Goal: Transaction & Acquisition: Purchase product/service

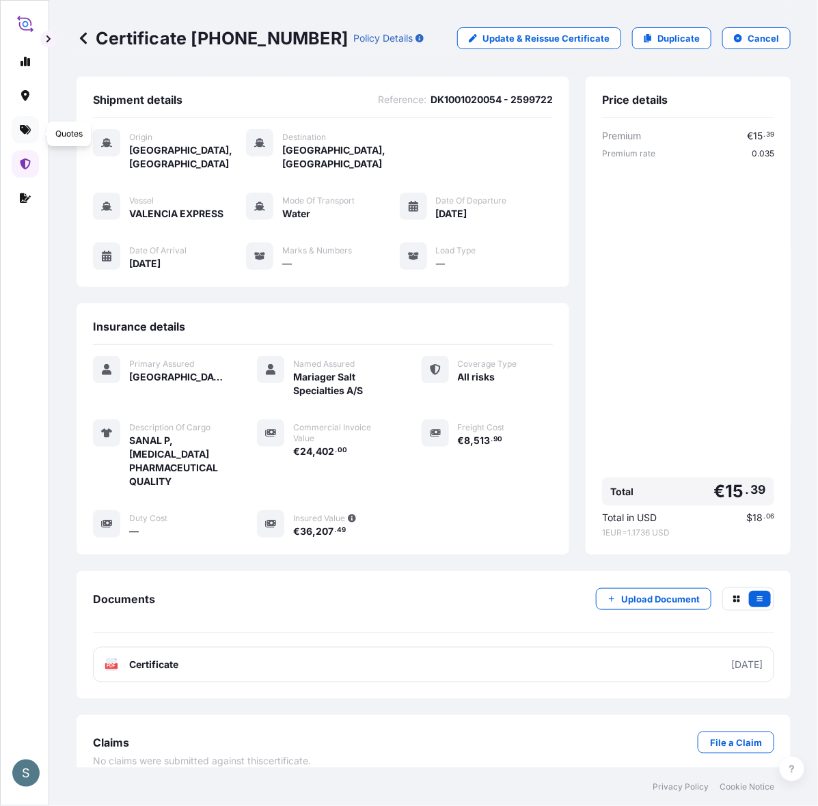
click at [24, 135] on icon at bounding box center [25, 130] width 11 height 10
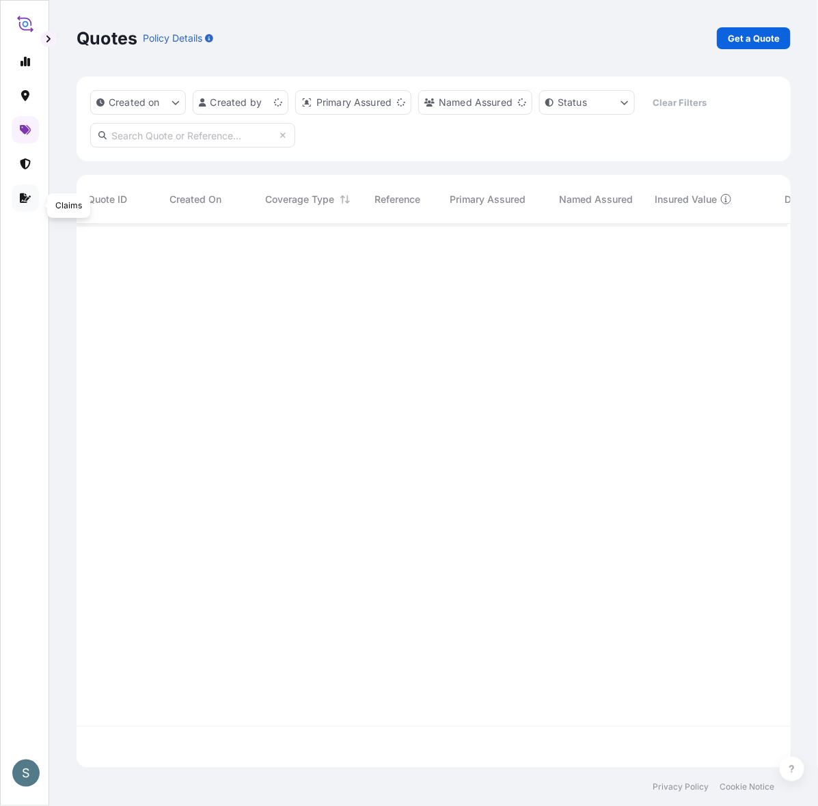
scroll to position [531, 698]
click at [755, 31] on link "Get a Quote" at bounding box center [753, 38] width 74 height 22
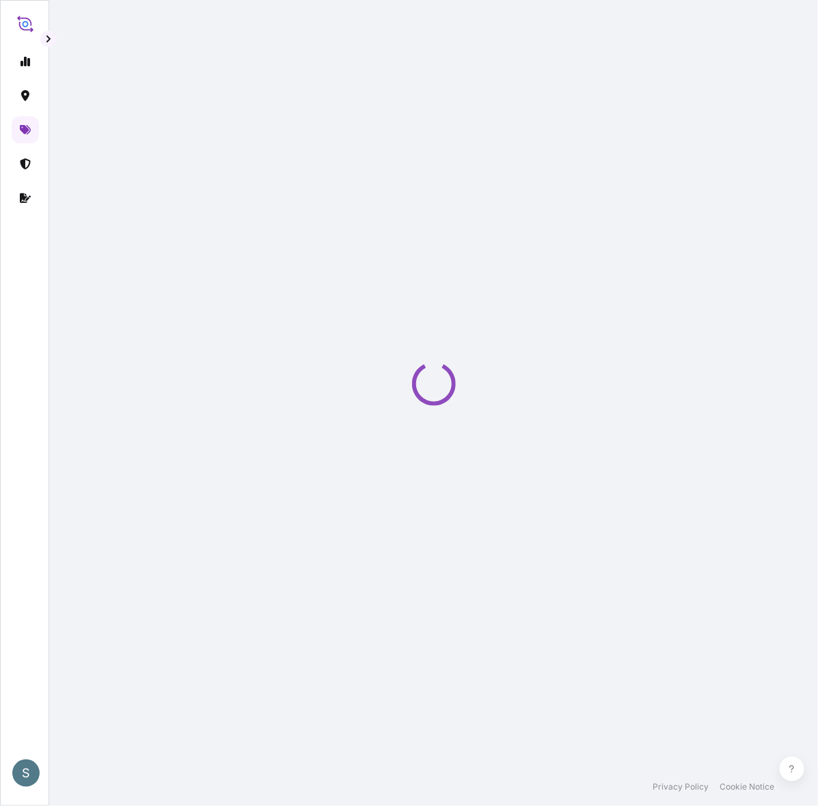
select select "Water"
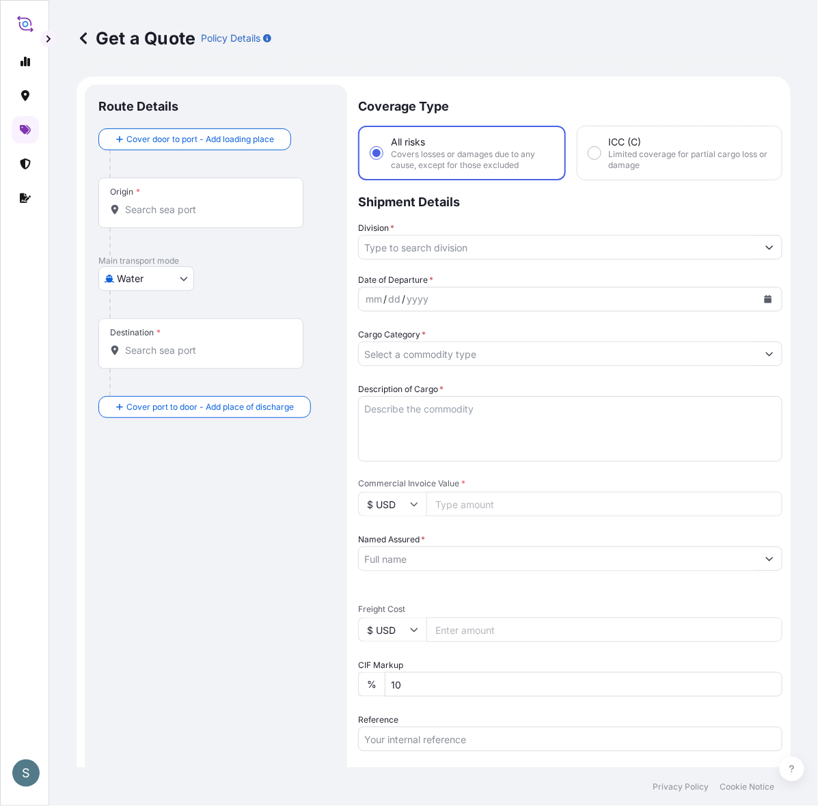
scroll to position [23, 0]
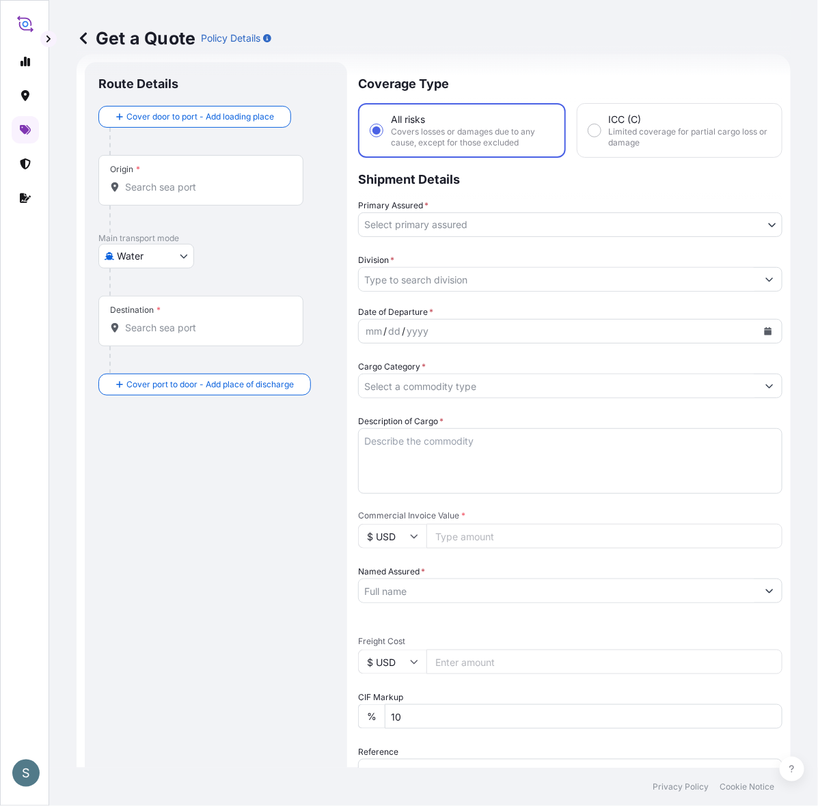
click at [142, 194] on input "Origin *" at bounding box center [205, 187] width 161 height 14
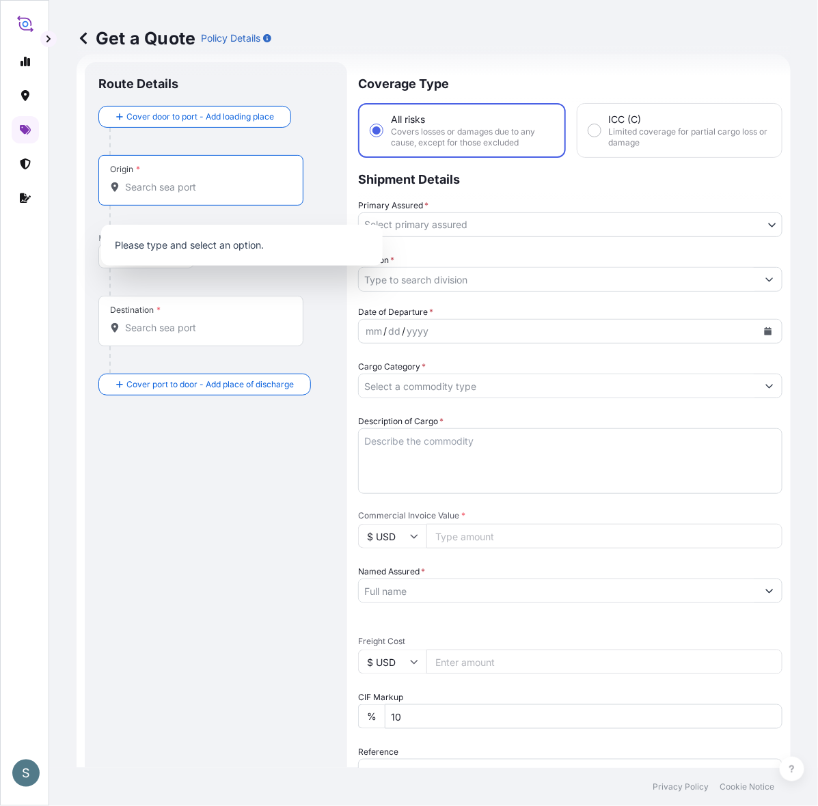
paste input "[GEOGRAPHIC_DATA], [GEOGRAPHIC_DATA]"
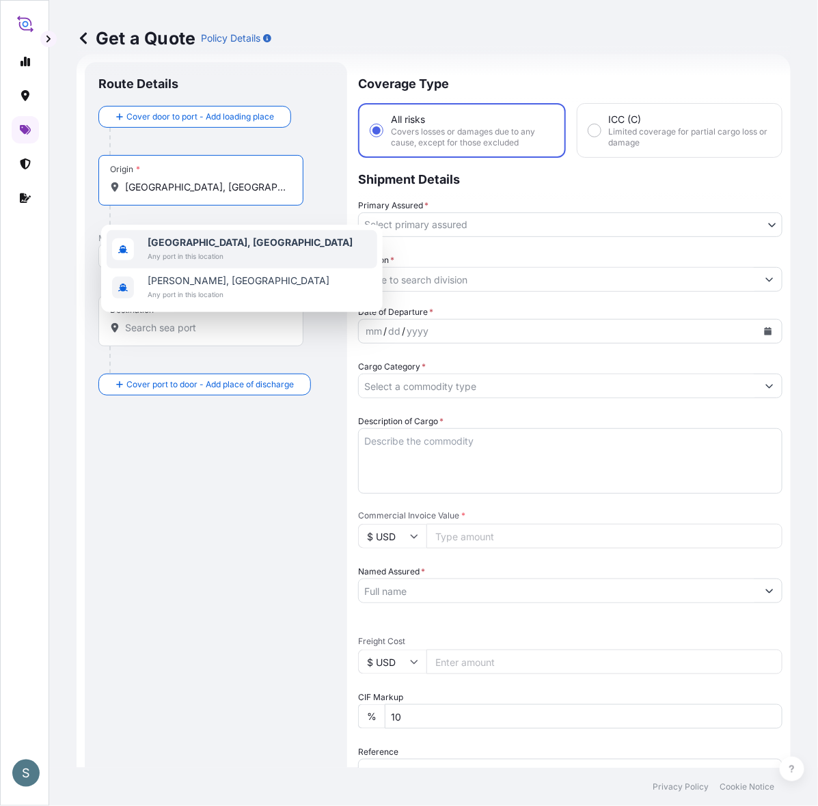
click at [186, 247] on b "[GEOGRAPHIC_DATA], [GEOGRAPHIC_DATA]" at bounding box center [250, 242] width 205 height 12
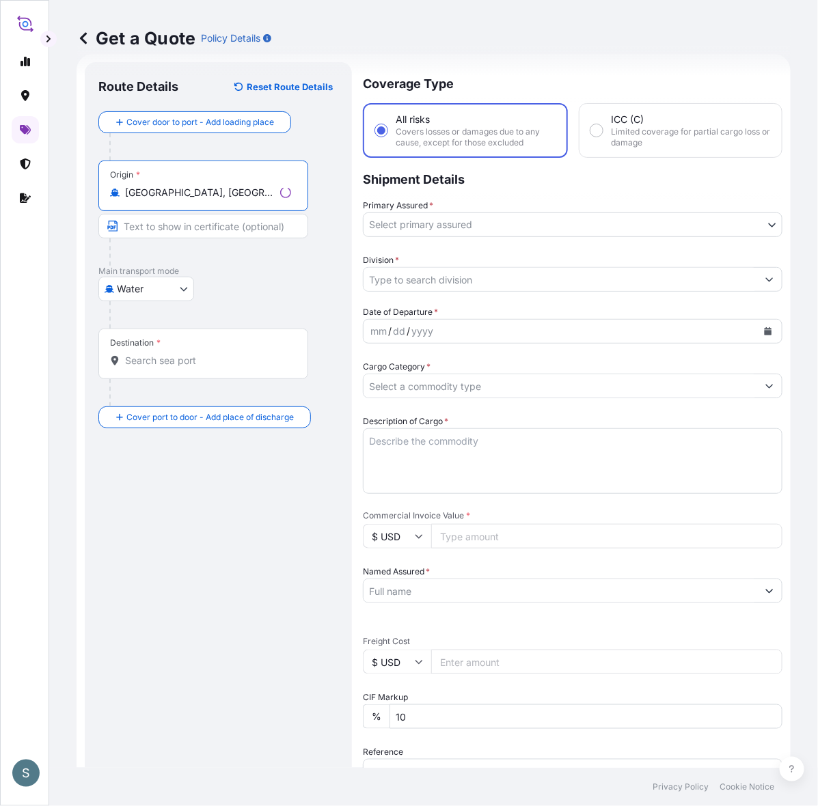
type input "[GEOGRAPHIC_DATA], [GEOGRAPHIC_DATA]"
click at [212, 367] on input "Destination *" at bounding box center [205, 361] width 161 height 14
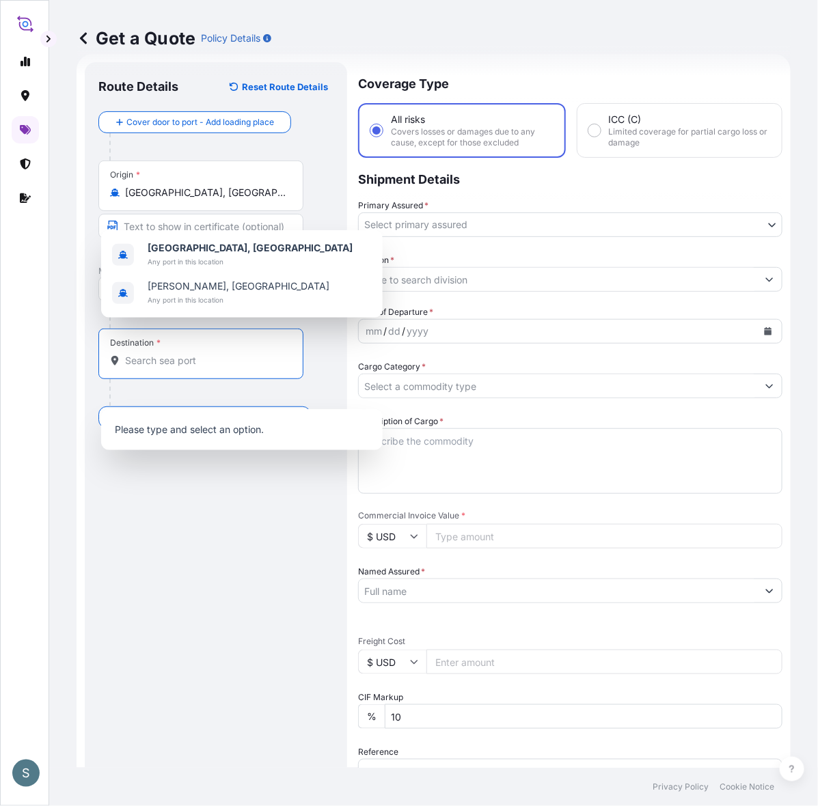
paste input "WEIHAI"
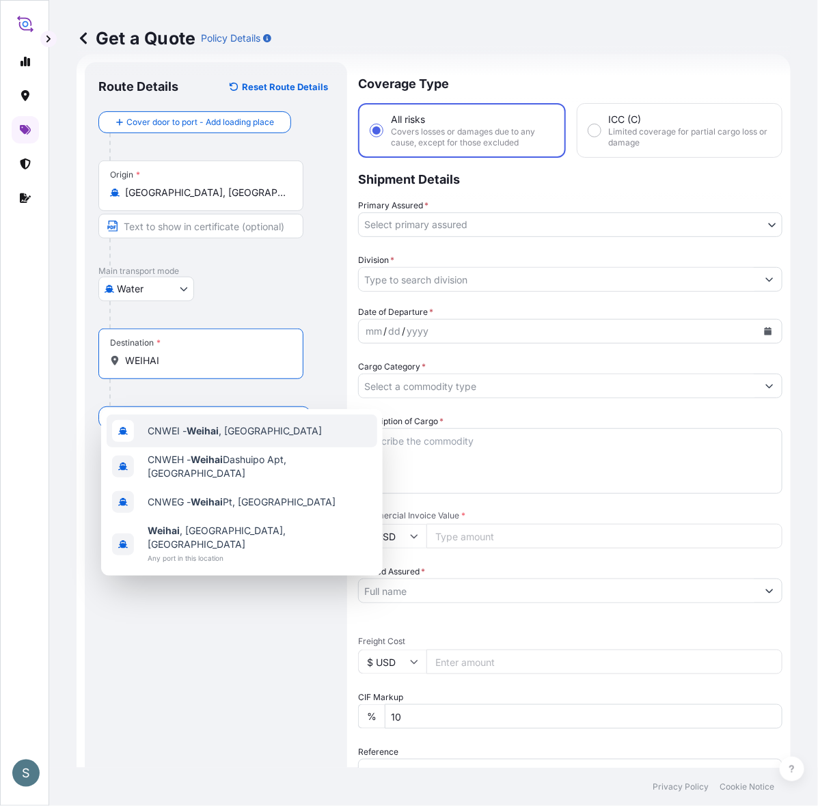
click at [189, 437] on span "CNWEI - [GEOGRAPHIC_DATA] , [GEOGRAPHIC_DATA]" at bounding box center [235, 431] width 174 height 14
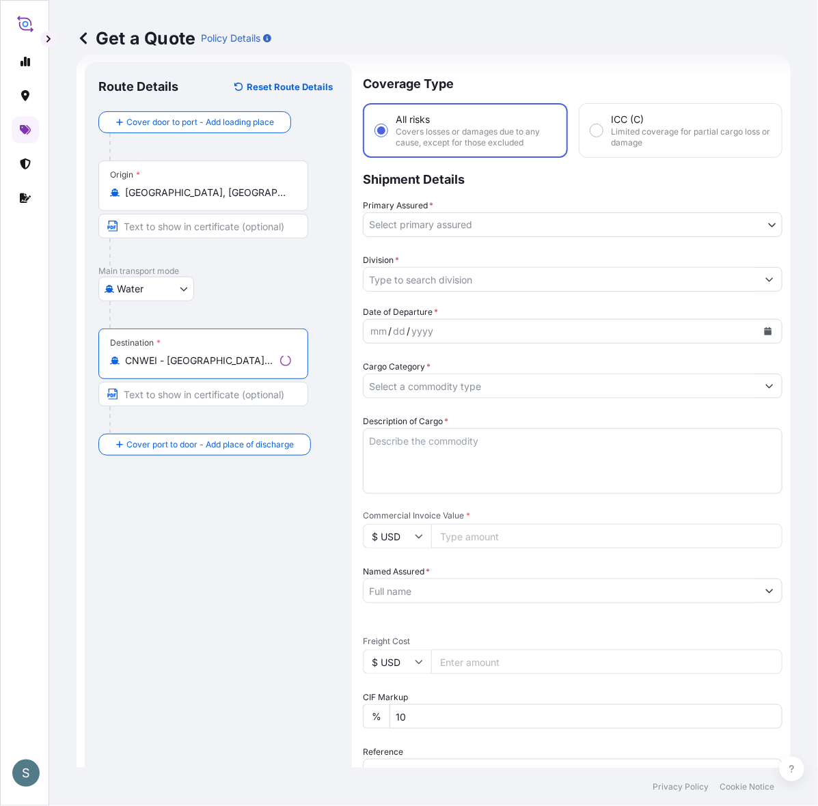
type input "CNWEI - [GEOGRAPHIC_DATA], [GEOGRAPHIC_DATA]"
click at [171, 528] on div "Route Details Reset Route Details Cover door to port - Add loading place Place …" at bounding box center [218, 556] width 240 height 960
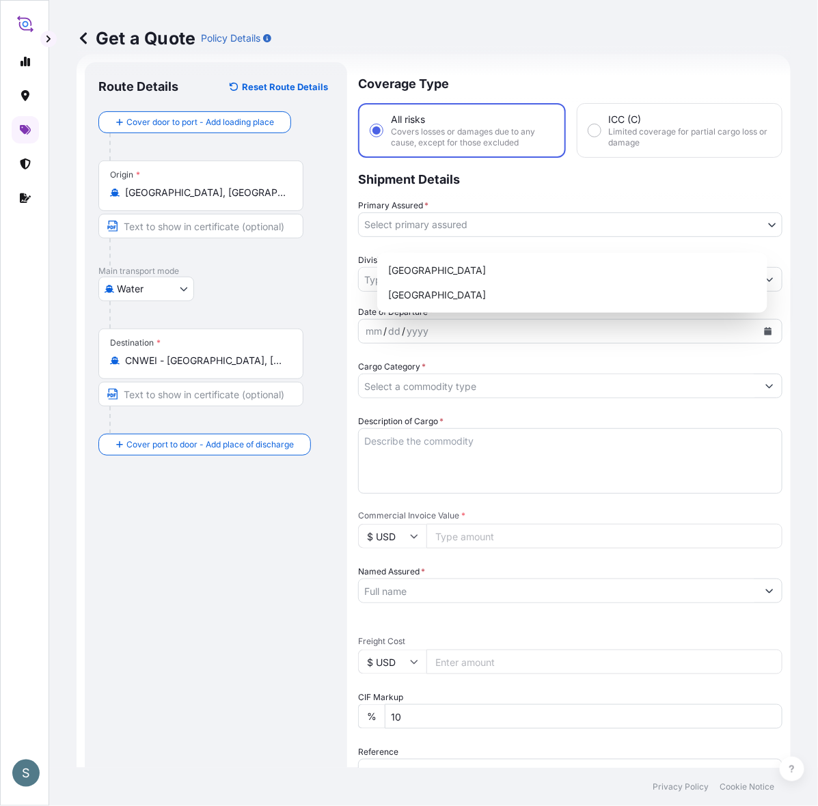
click at [415, 241] on body "2 options available. 0 options available. 4 options available. S Get a Quote Po…" at bounding box center [409, 403] width 818 height 806
click at [417, 268] on div "[GEOGRAPHIC_DATA]" at bounding box center [571, 270] width 379 height 25
select select "31589"
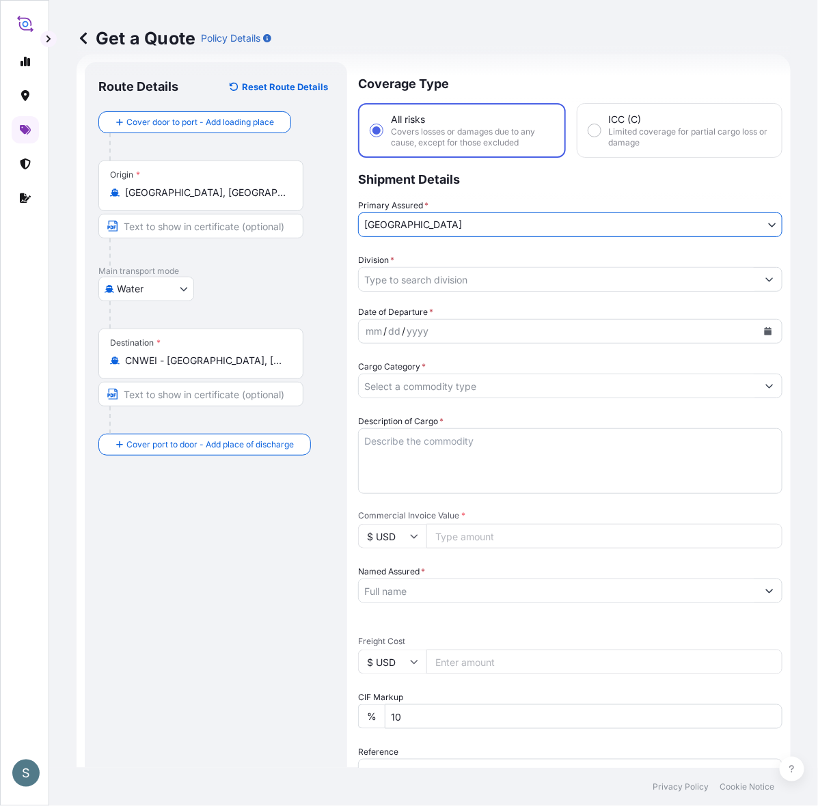
click at [333, 297] on div "Water Air Water Inland" at bounding box center [215, 289] width 235 height 25
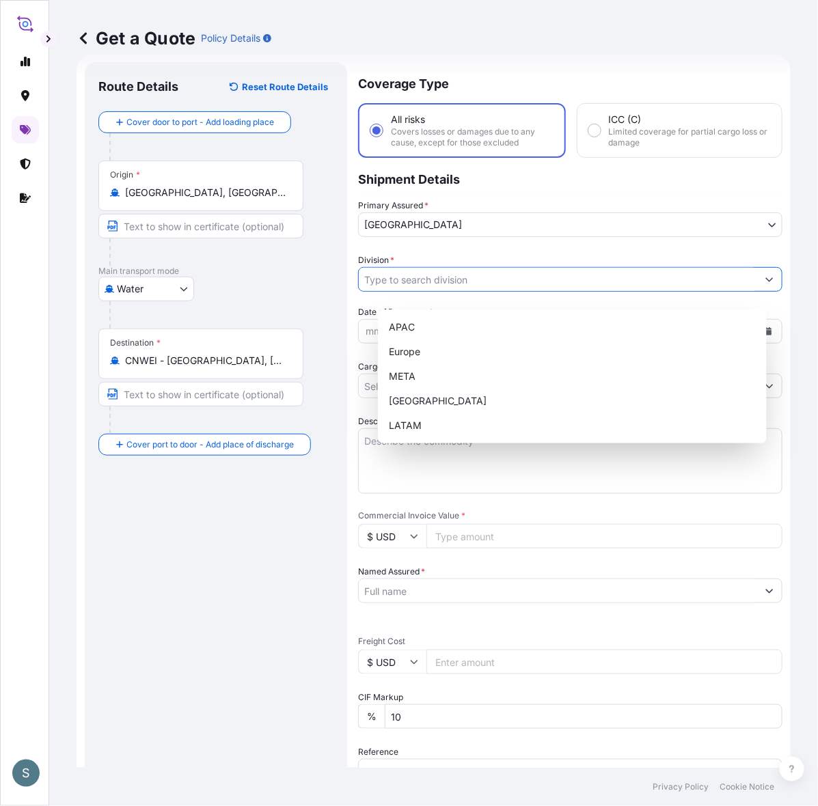
click at [417, 292] on input "Division *" at bounding box center [558, 279] width 398 height 25
click at [414, 360] on div "Europe" at bounding box center [572, 351] width 378 height 25
type input "Europe"
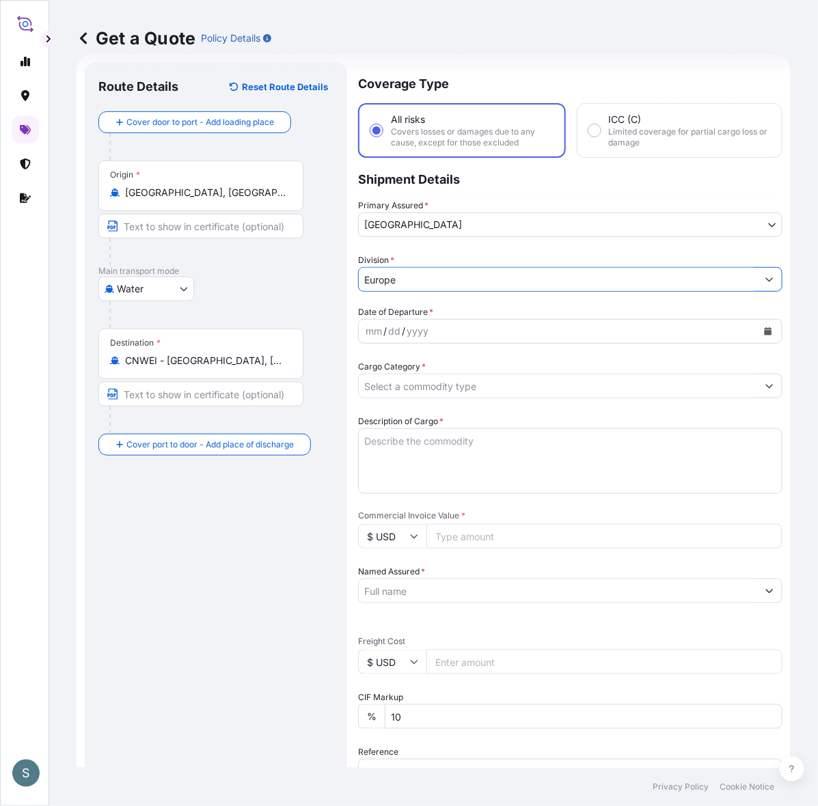
click at [333, 329] on div at bounding box center [221, 314] width 224 height 27
click at [757, 342] on button "Calendar" at bounding box center [768, 331] width 22 height 22
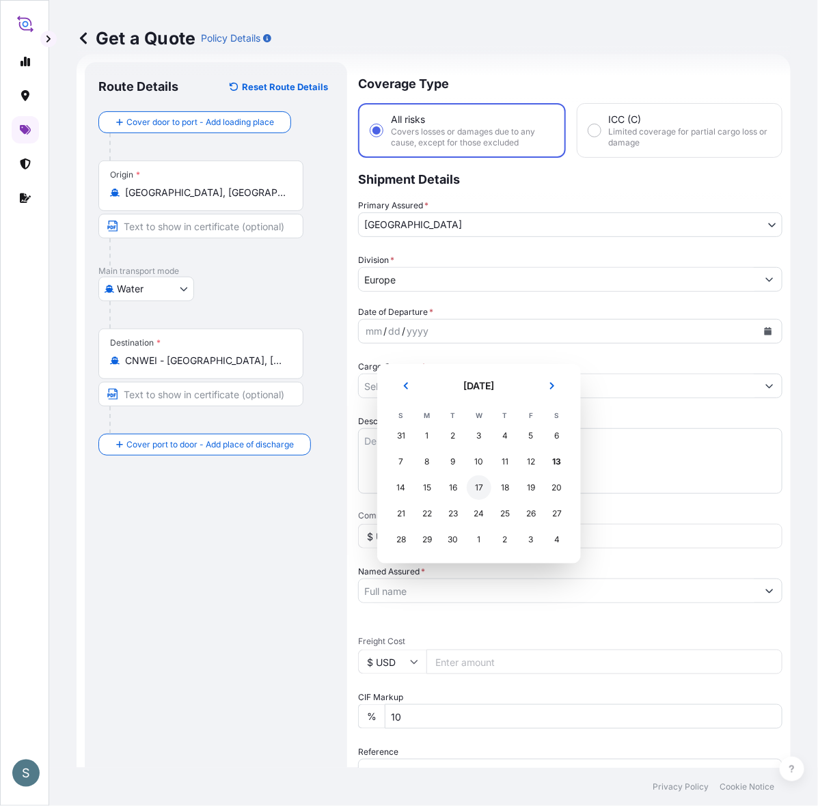
click at [480, 500] on div "17" at bounding box center [479, 487] width 25 height 25
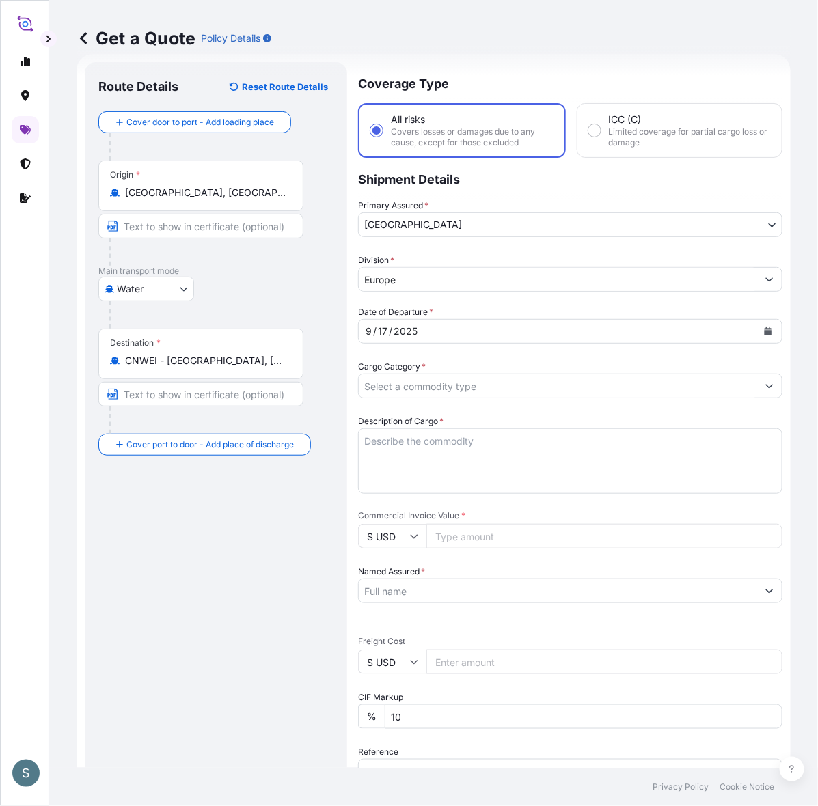
click at [367, 415] on form "Route Details Reset Route Details Cover door to port - Add loading place Place …" at bounding box center [433, 555] width 714 height 1003
click at [425, 398] on input "Cargo Category *" at bounding box center [558, 386] width 398 height 25
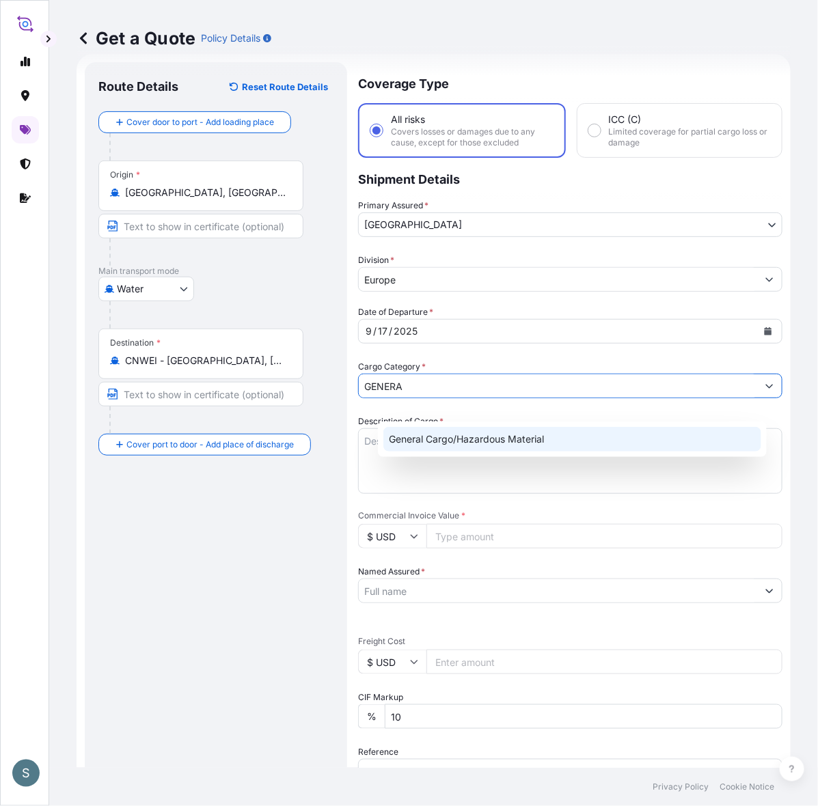
click at [445, 451] on div "General Cargo/Hazardous Material" at bounding box center [572, 439] width 378 height 25
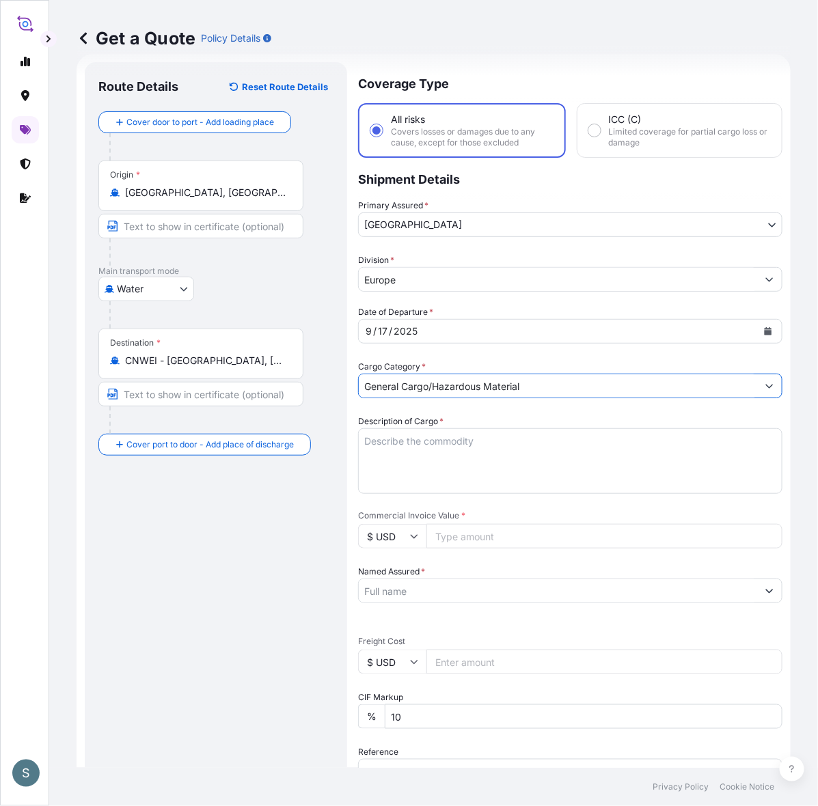
type input "General Cargo/Hazardous Material"
click at [347, 520] on div "Route Details Reset Route Details Cover door to port - Add loading place Place …" at bounding box center [216, 555] width 262 height 987
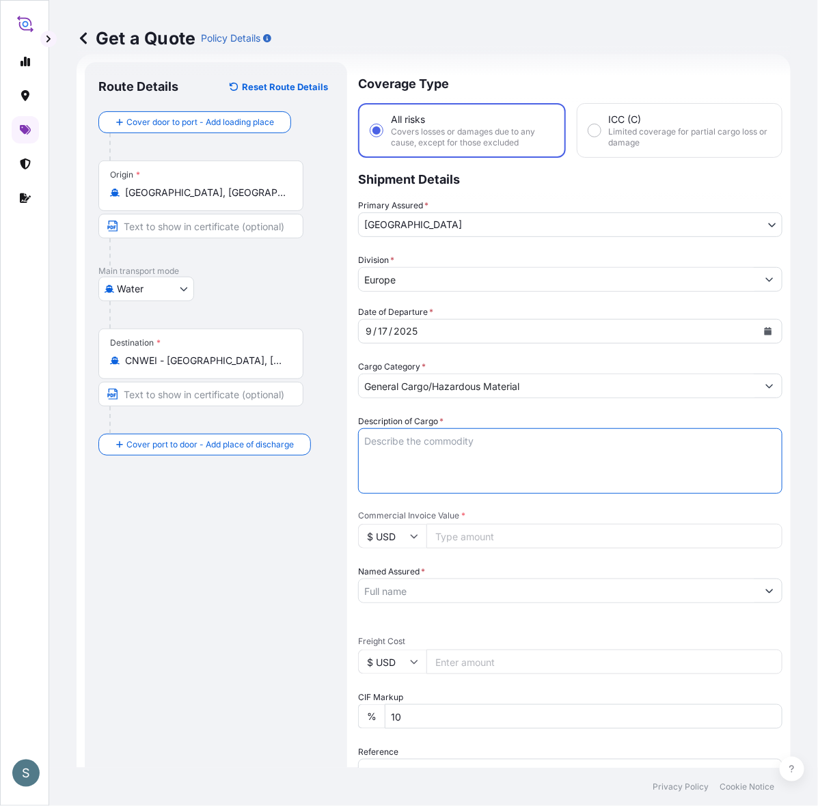
click at [395, 494] on textarea "Description of Cargo *" at bounding box center [570, 461] width 424 height 66
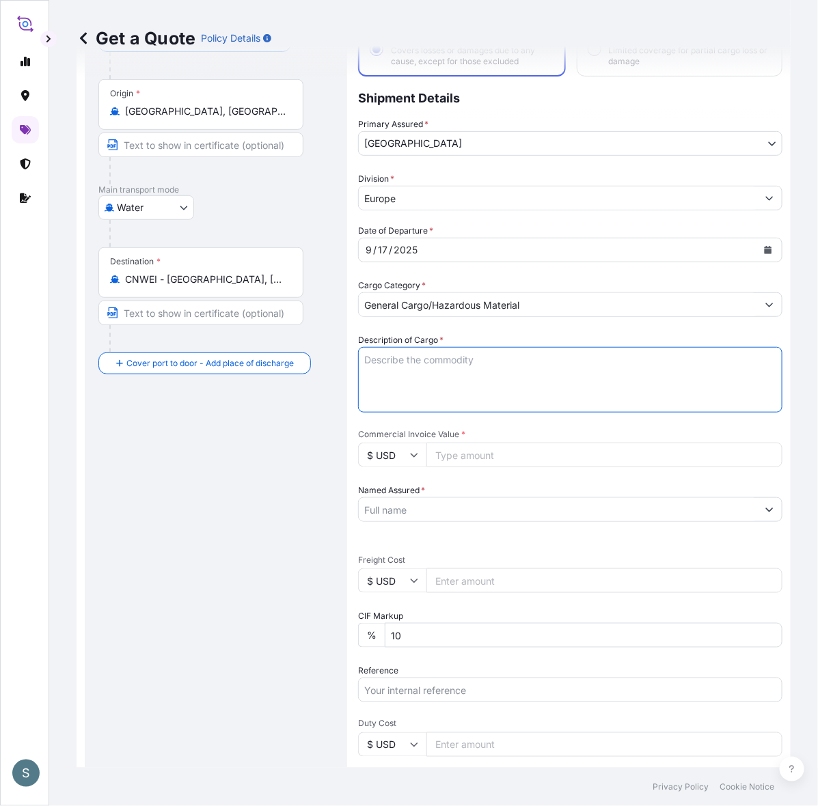
scroll to position [165, 0]
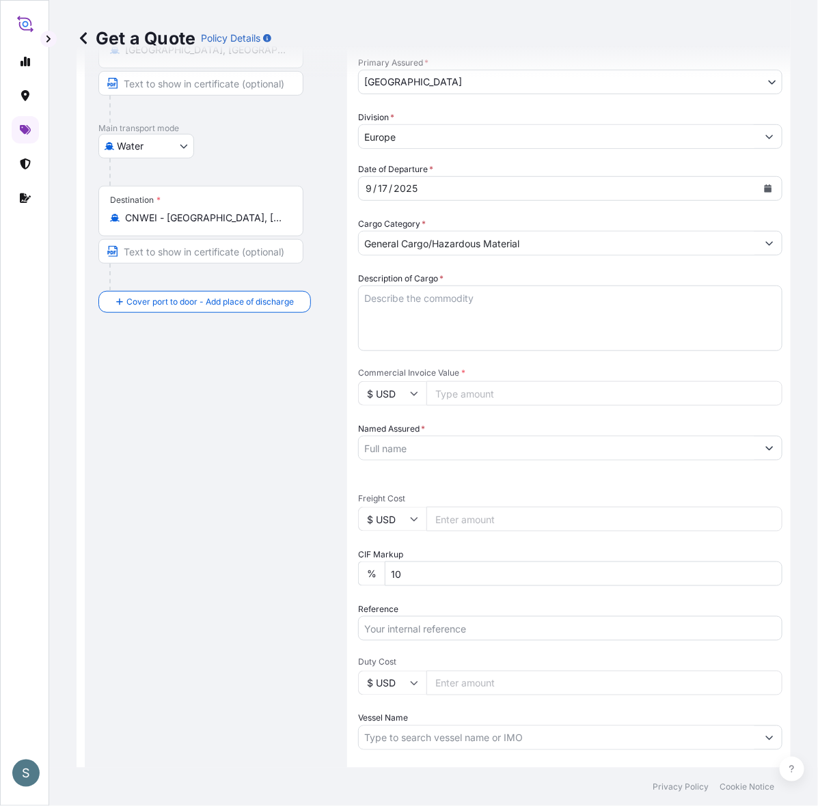
click at [448, 326] on textarea "Description of Cargo *" at bounding box center [570, 319] width 424 height 66
paste textarea "SANAL P, [MEDICAL_DATA] PHARMACEUTICAL QUALITY"
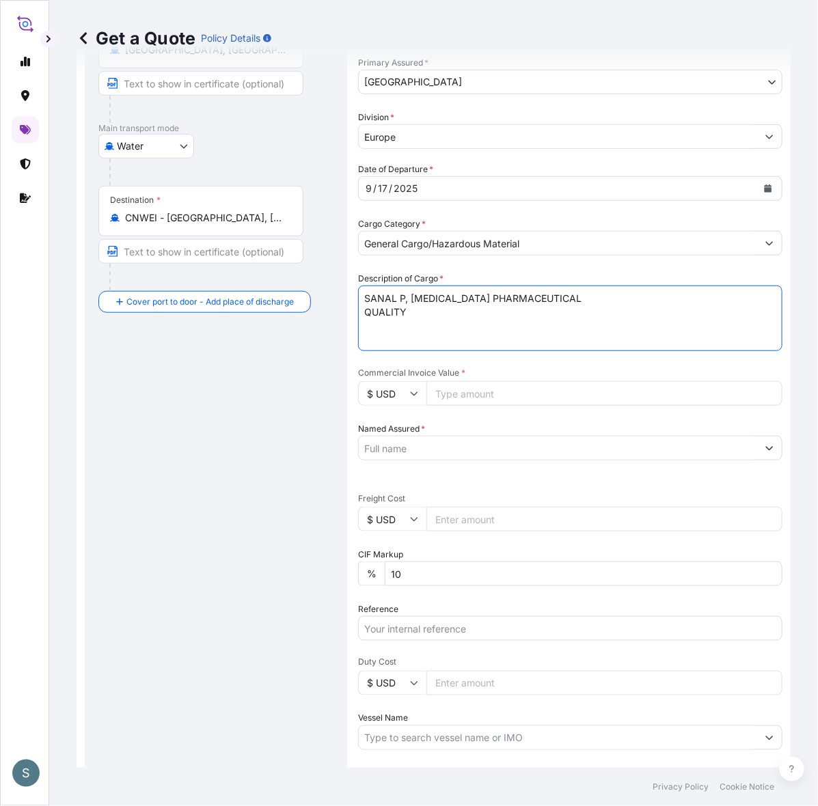
click at [387, 333] on textarea "SANAL P, [MEDICAL_DATA] PHARMACEUTICAL QUALITY" at bounding box center [570, 319] width 424 height 66
type textarea "SANAL P, [MEDICAL_DATA] PHARMACEUTICAL QUALITY"
drag, startPoint x: 245, startPoint y: 422, endPoint x: 210, endPoint y: 428, distance: 34.7
click at [244, 422] on div "Route Details Reset Route Details Cover door to port - Add loading place Place …" at bounding box center [215, 413] width 235 height 960
drag, startPoint x: 163, startPoint y: 708, endPoint x: 233, endPoint y: 691, distance: 72.6
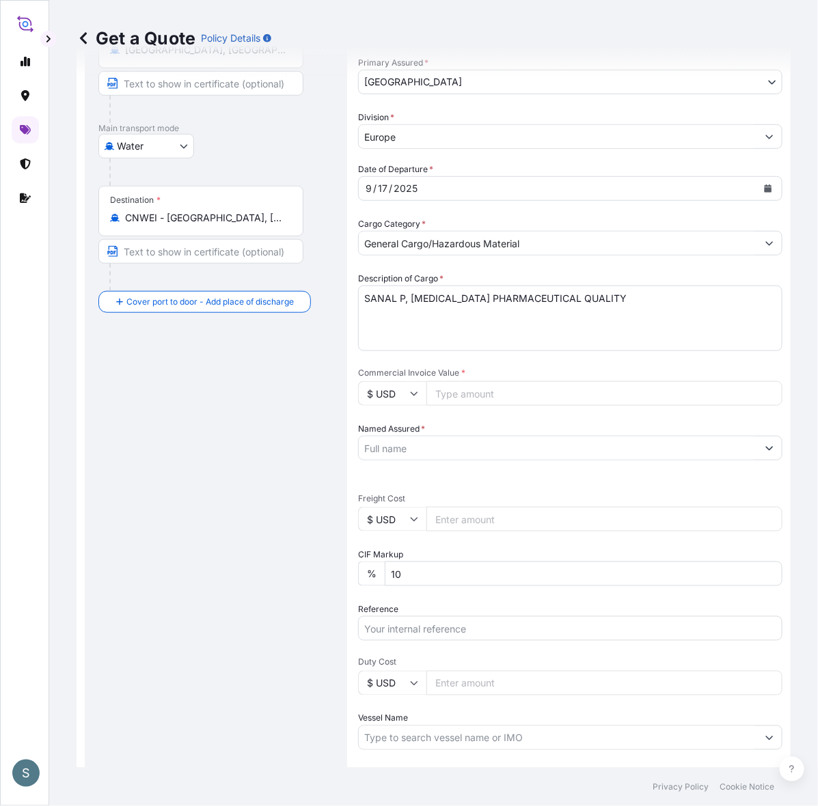
click at [163, 708] on div "Route Details Reset Route Details Cover door to port - Add loading place Place …" at bounding box center [215, 413] width 235 height 960
click at [470, 406] on input "Commercial Invoice Value *" at bounding box center [604, 393] width 356 height 25
paste input "68600.00"
type input "68600.00"
click at [330, 516] on div "Route Details Reset Route Details Cover door to port - Add loading place Place …" at bounding box center [215, 413] width 235 height 960
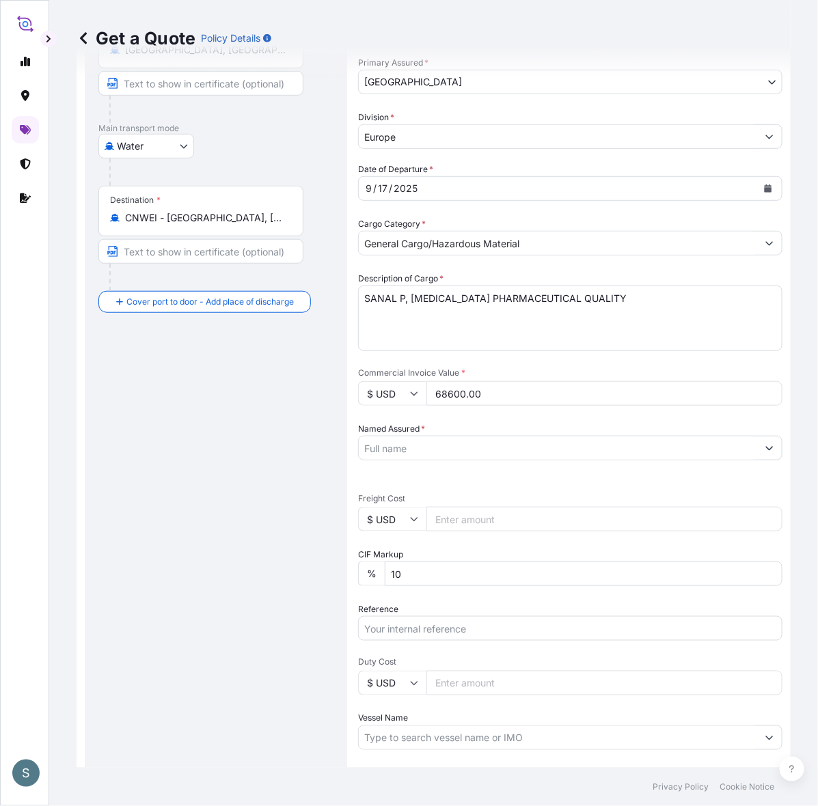
drag, startPoint x: 277, startPoint y: 753, endPoint x: 288, endPoint y: 745, distance: 13.3
click at [277, 753] on div "Route Details Reset Route Details Cover door to port - Add loading place Place …" at bounding box center [215, 413] width 235 height 960
click at [421, 460] on input "Named Assured *" at bounding box center [558, 448] width 398 height 25
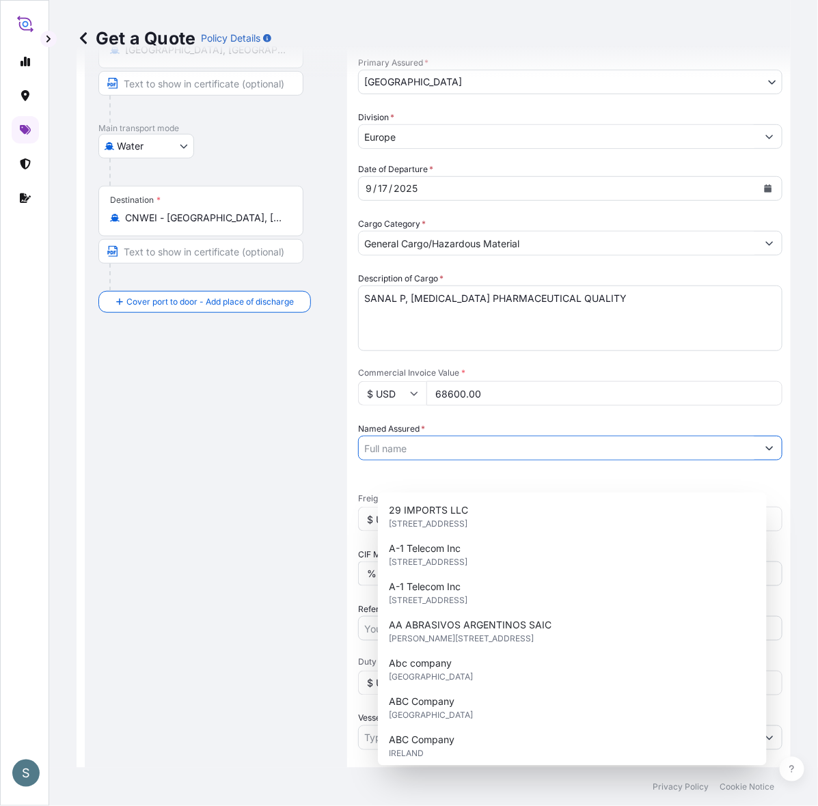
paste input "Mariager Salt Specialties A/S"
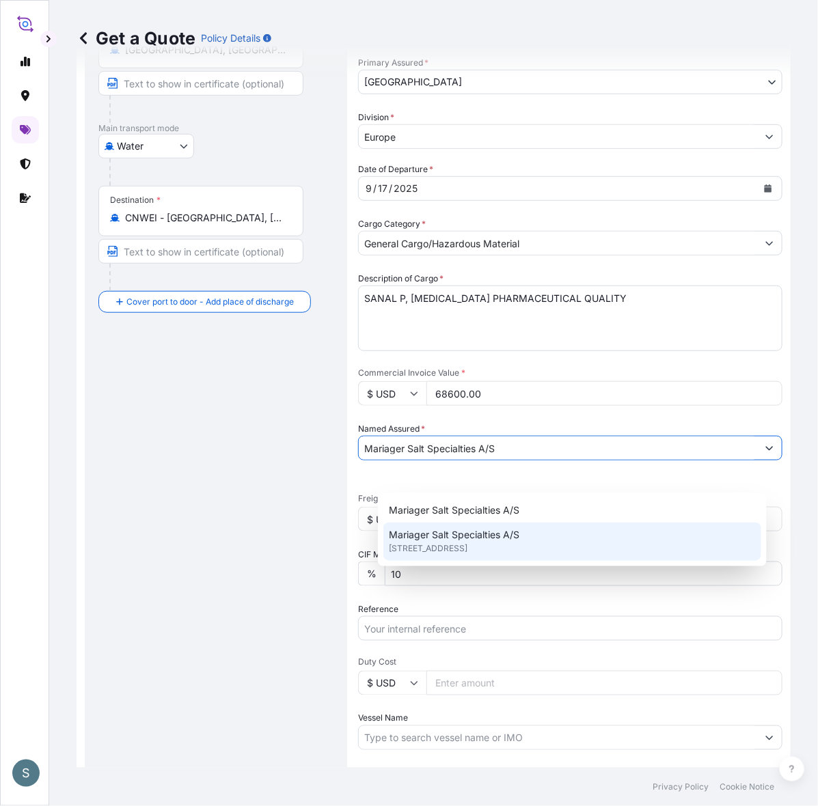
click at [449, 538] on span "Mariager Salt Specialties A/S" at bounding box center [454, 535] width 130 height 14
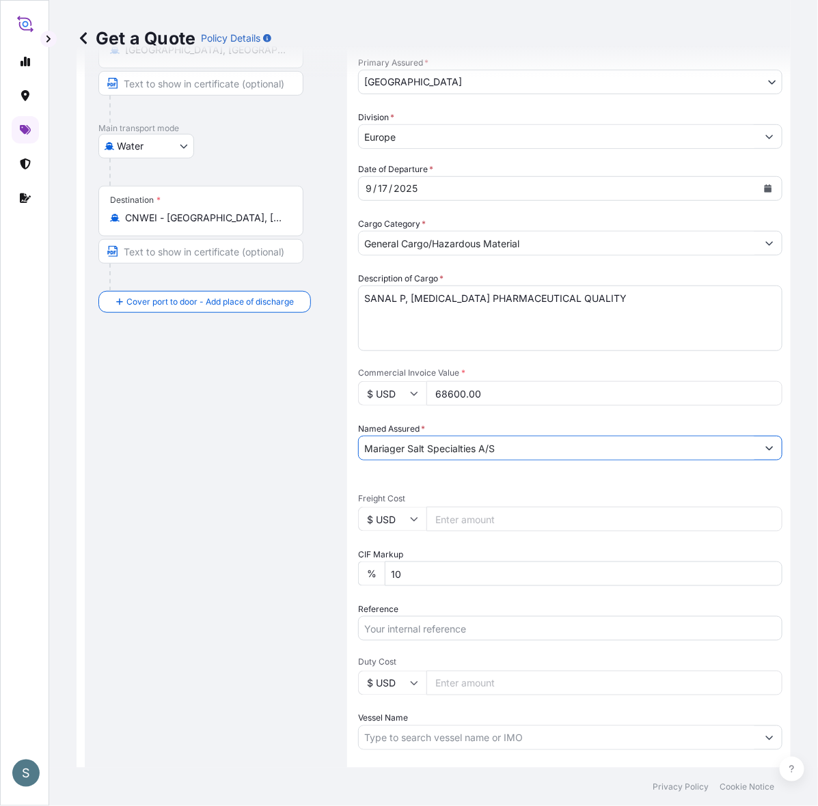
type input "Mariager Salt Specialties A/S"
click at [267, 517] on div "Route Details Reset Route Details Cover door to port - Add loading place Place …" at bounding box center [215, 413] width 235 height 960
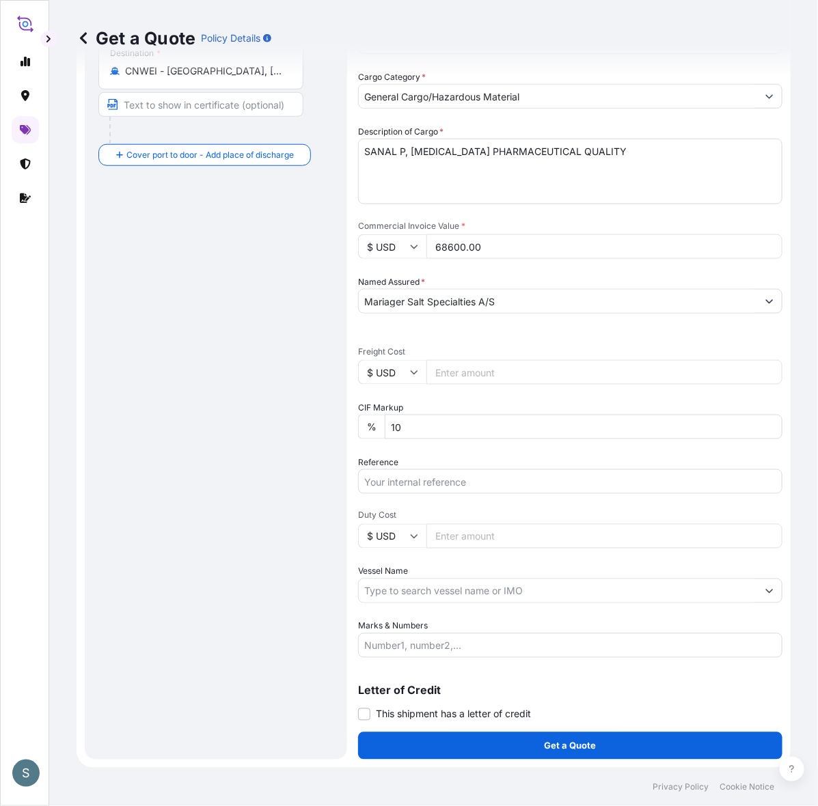
scroll to position [361, 0]
click at [389, 360] on input "$ USD" at bounding box center [392, 372] width 68 height 25
click at [415, 398] on div "€ EUR" at bounding box center [410, 390] width 57 height 26
type input "€ EUR"
click at [142, 438] on div "Route Details Reset Route Details Cover door to port - Add loading place Place …" at bounding box center [215, 266] width 235 height 960
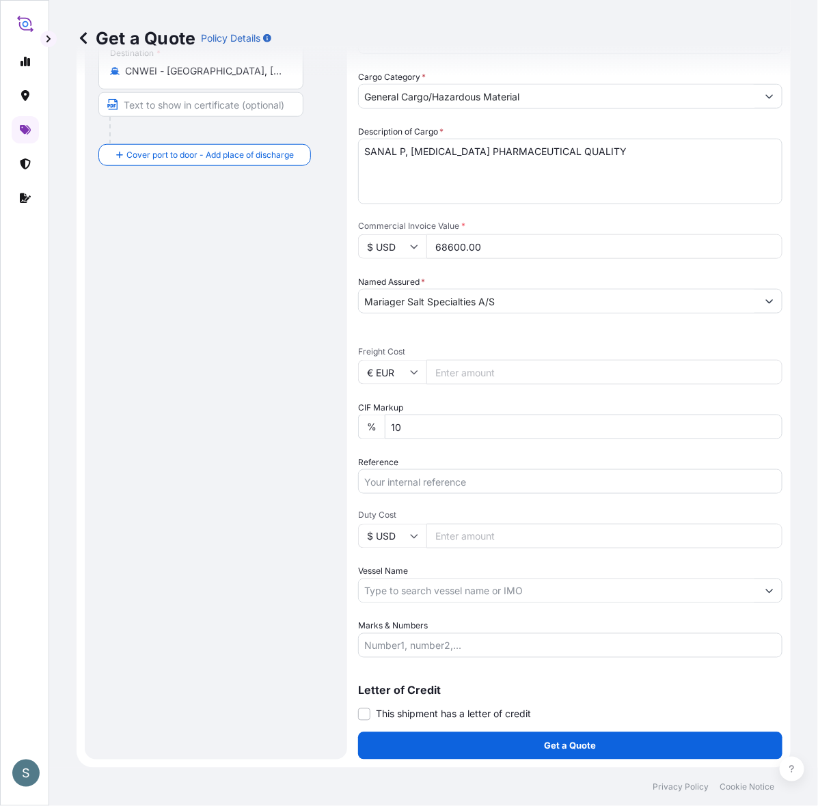
click at [494, 360] on input "Freight Cost" at bounding box center [604, 372] width 356 height 25
paste input "9051.87"
type input "9051.87"
click at [322, 434] on div "Route Details Reset Route Details Cover door to port - Add loading place Place …" at bounding box center [215, 266] width 235 height 960
click at [419, 469] on input "Reference" at bounding box center [570, 481] width 424 height 25
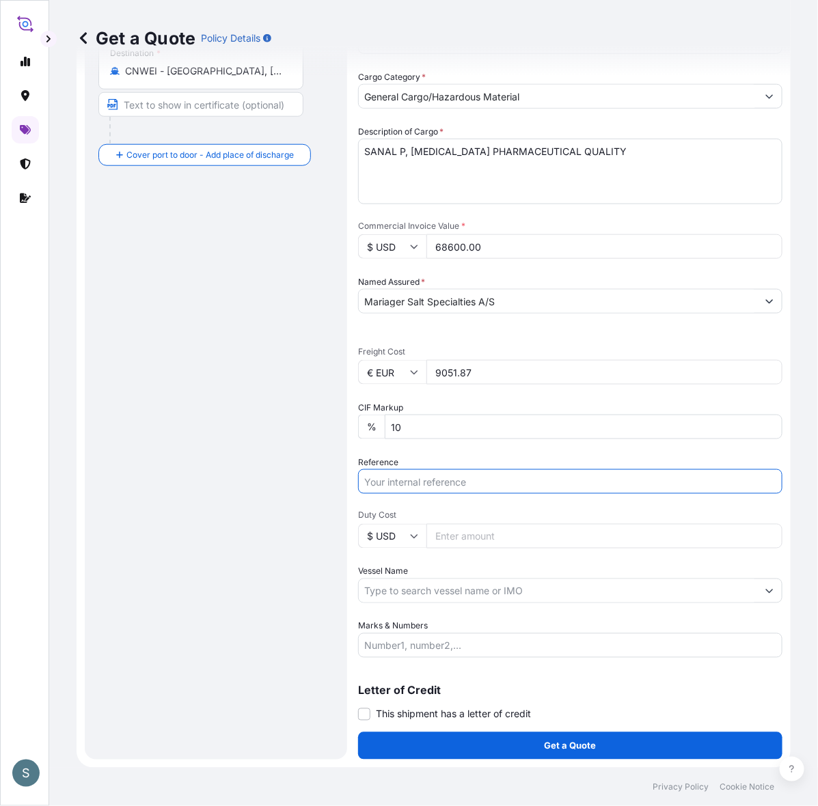
click at [410, 470] on input "Reference" at bounding box center [570, 481] width 424 height 25
paste input "DK1001020360 2584605"
click at [465, 472] on input "DK1001020360 2584605" at bounding box center [570, 481] width 424 height 25
click at [459, 469] on input "DK1001020360 2584605" at bounding box center [570, 481] width 424 height 25
type input "DK1001020360 - 2584605"
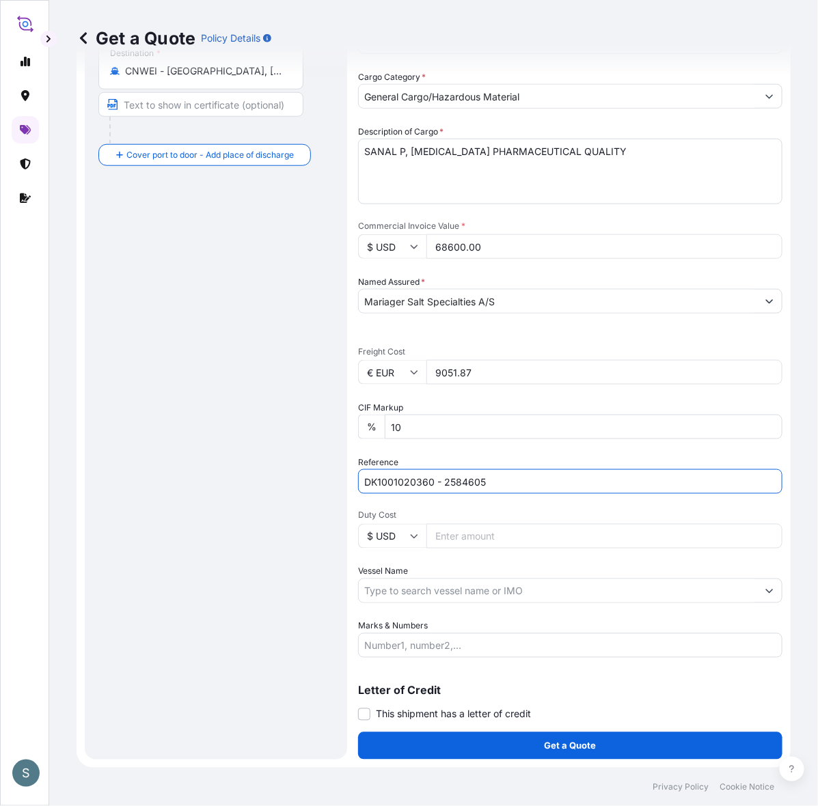
click at [333, 560] on div "Route Details Reset Route Details Cover door to port - Add loading place Place …" at bounding box center [215, 266] width 235 height 960
click at [333, 568] on div "Route Details Reset Route Details Cover door to port - Add loading place Place …" at bounding box center [215, 266] width 235 height 960
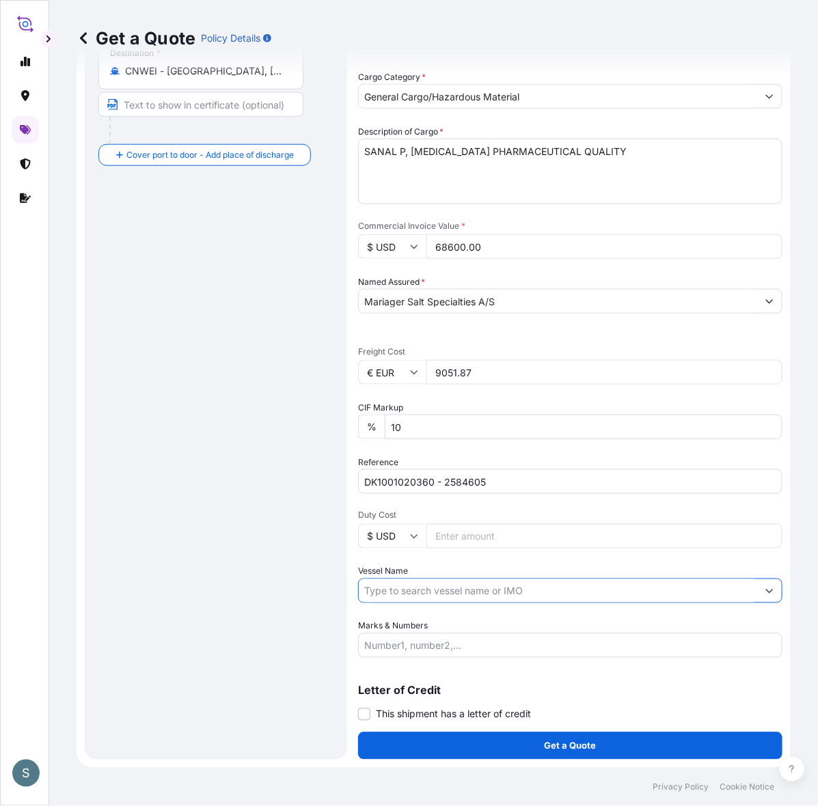
click at [438, 579] on input "Vessel Name" at bounding box center [558, 591] width 398 height 25
paste input "BJORG"
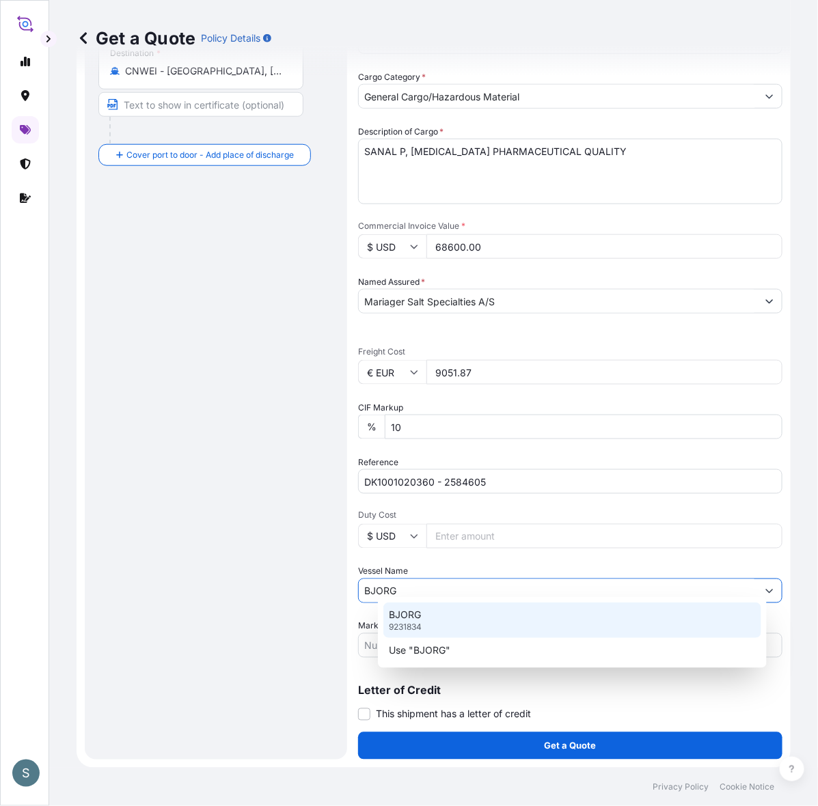
click at [427, 626] on div "BJORG 9231834" at bounding box center [572, 620] width 378 height 36
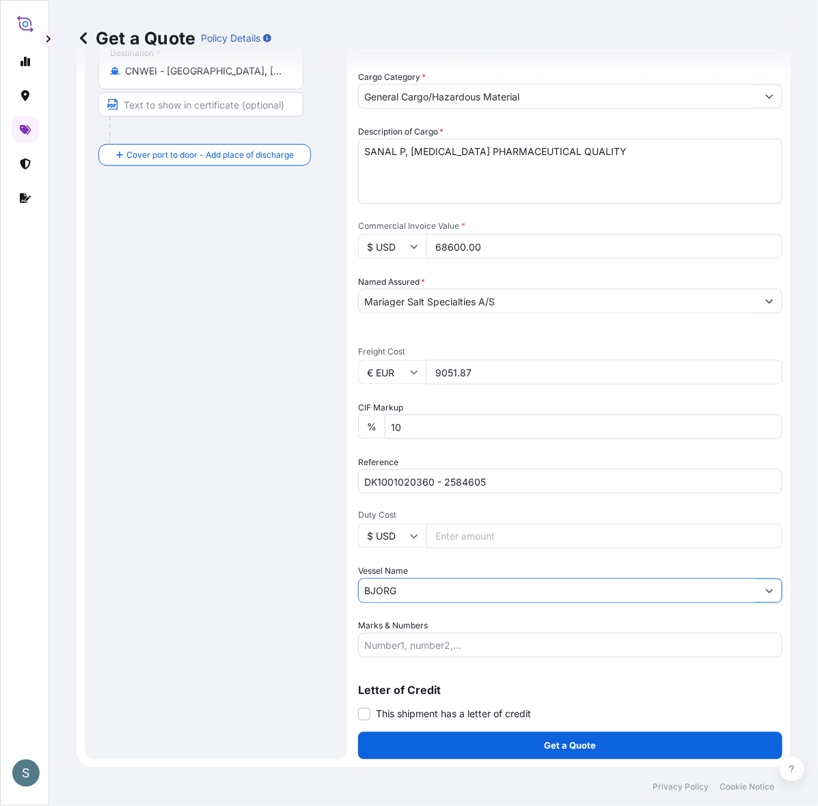
type input "BJORG"
click at [333, 619] on div "Route Details Reset Route Details Cover door to port - Add loading place Place …" at bounding box center [215, 266] width 235 height 960
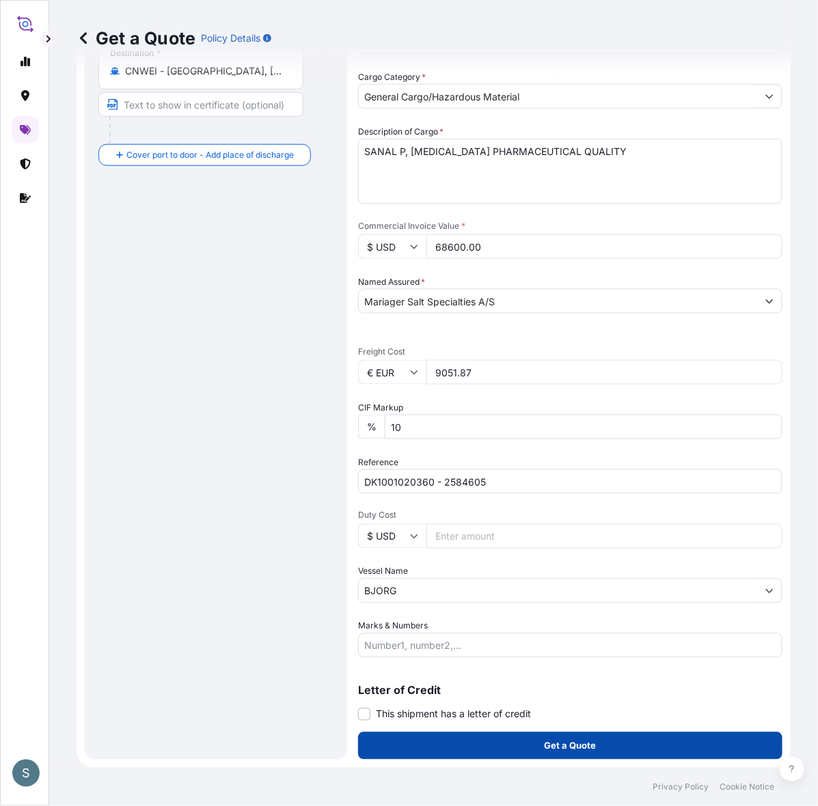
click at [485, 749] on button "Get a Quote" at bounding box center [570, 745] width 424 height 27
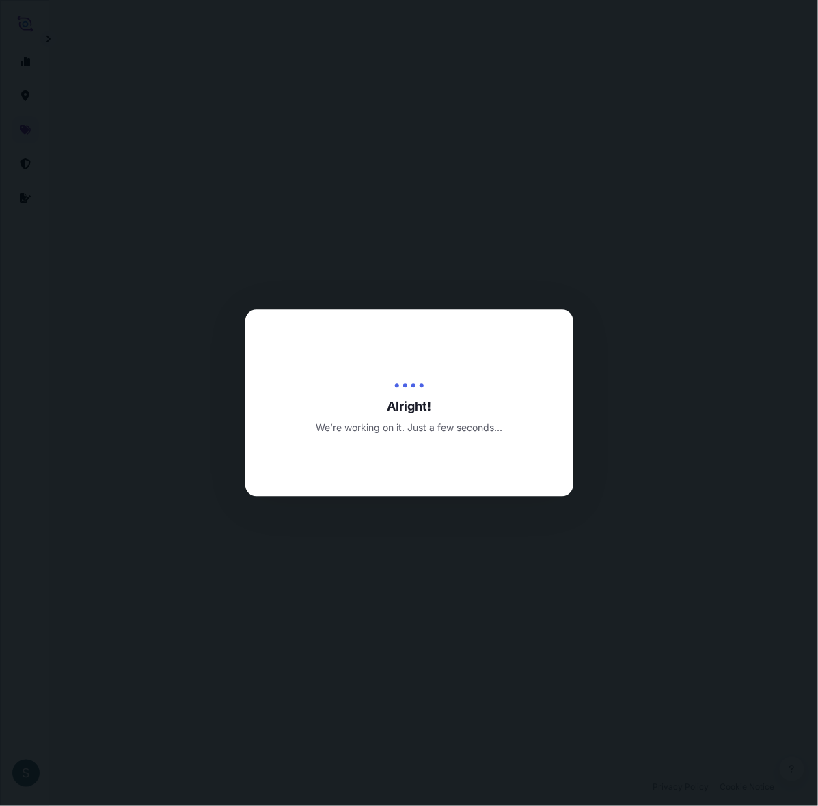
select select "Water"
select select "31589"
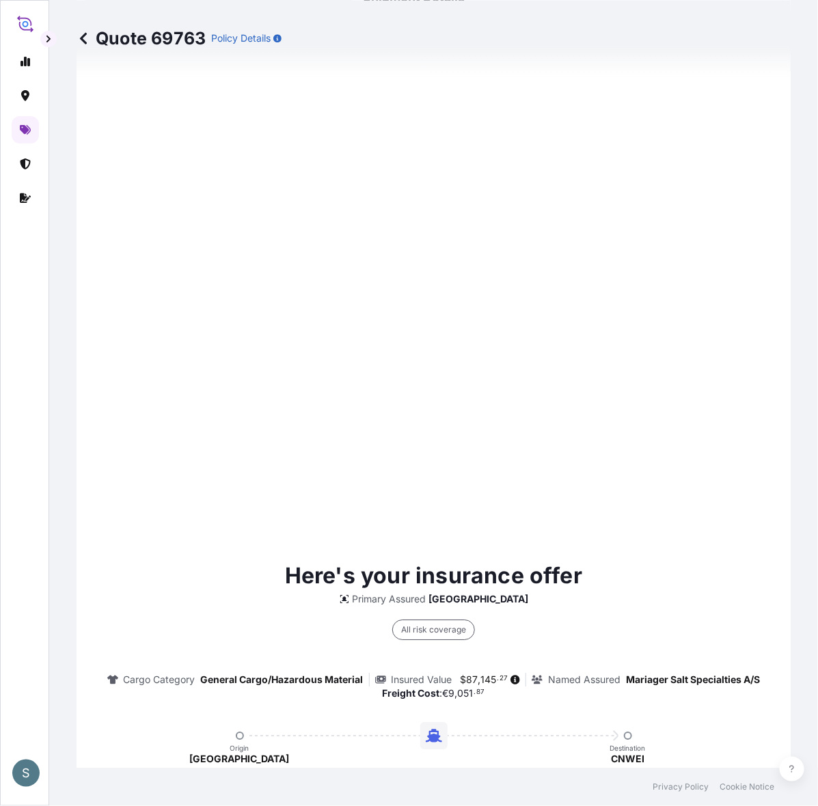
scroll to position [1068, 0]
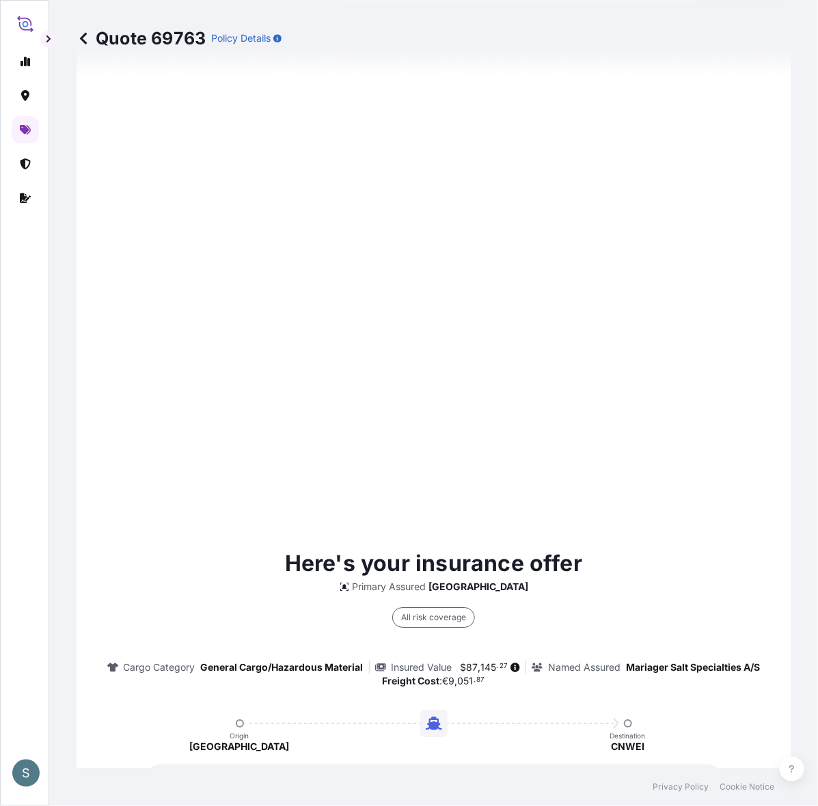
click at [290, 580] on p "Here's your insurance offer" at bounding box center [433, 563] width 297 height 33
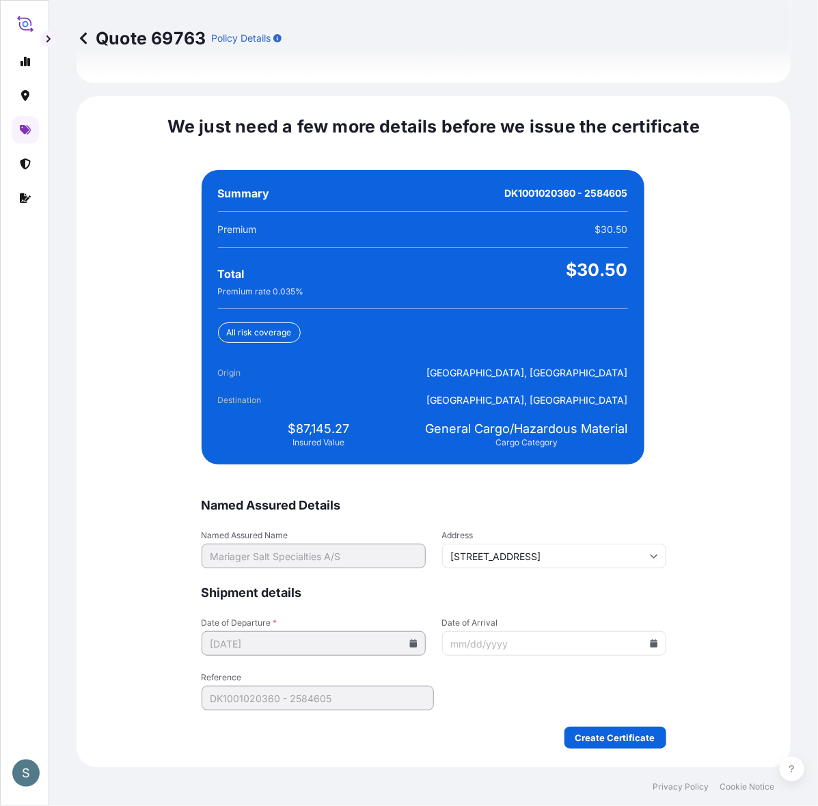
scroll to position [3248, 0]
drag, startPoint x: 292, startPoint y: 423, endPoint x: 347, endPoint y: 430, distance: 55.1
click at [347, 430] on div "$87,145.27 Insured Value" at bounding box center [319, 434] width 202 height 27
copy span "87,145.27"
click at [650, 639] on icon at bounding box center [654, 643] width 8 height 8
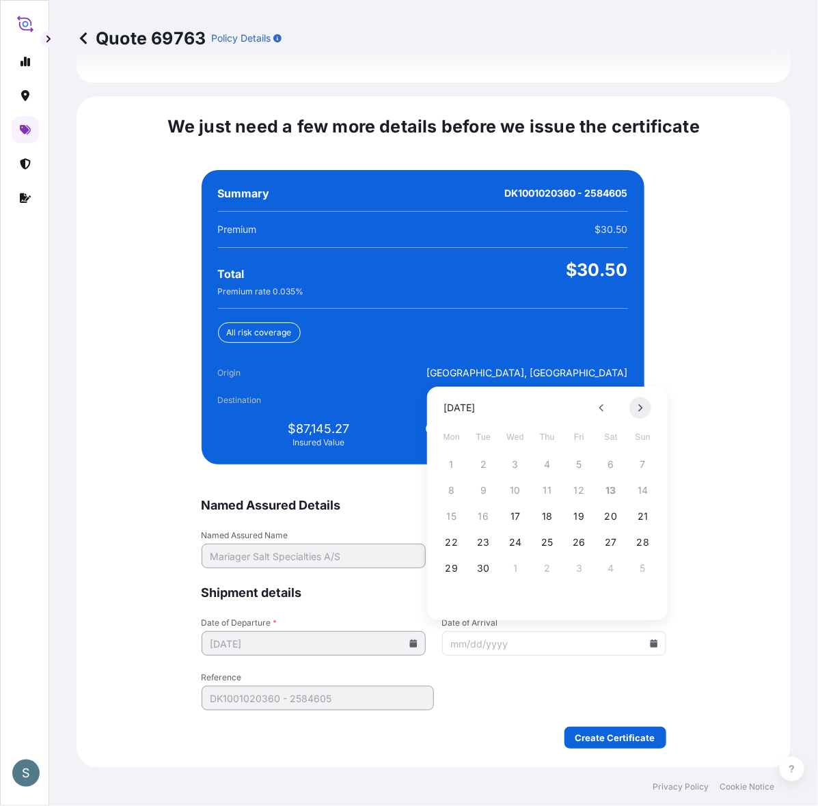
click at [636, 402] on button at bounding box center [640, 408] width 22 height 22
click at [582, 542] on button "21" at bounding box center [579, 542] width 22 height 22
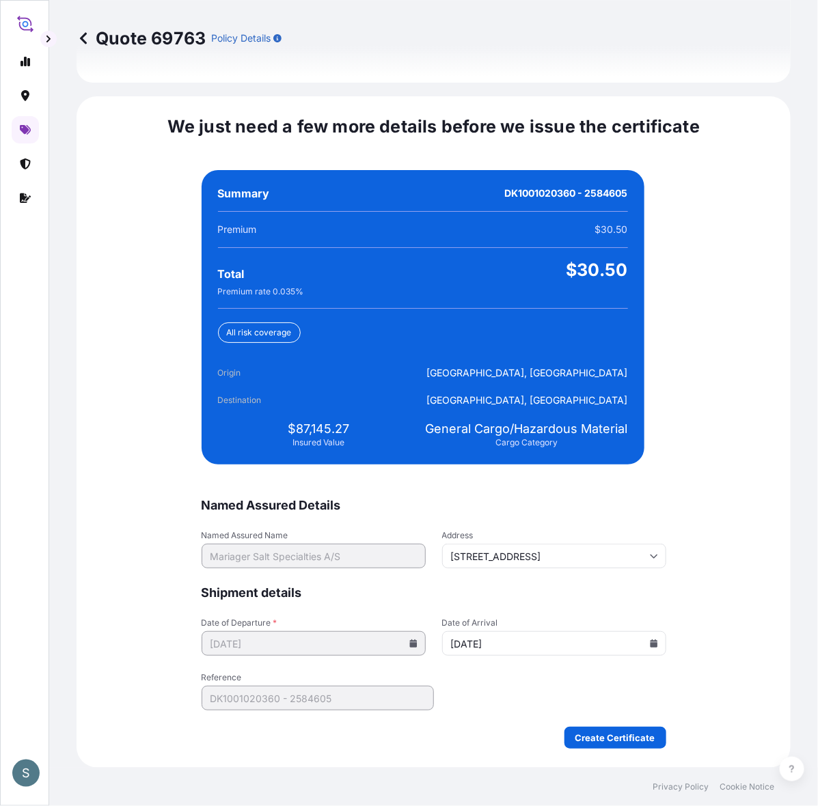
type input "[DATE]"
click at [660, 579] on div "We just need a few more details before we issue the certificate Named Assured D…" at bounding box center [433, 431] width 714 height 671
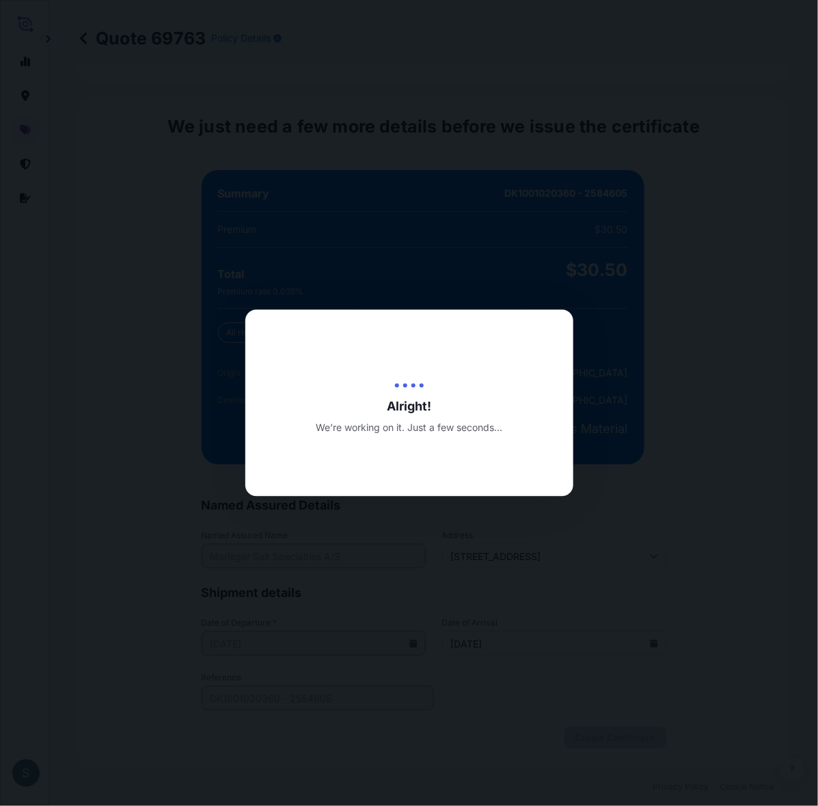
click at [277, 683] on div at bounding box center [409, 403] width 818 height 806
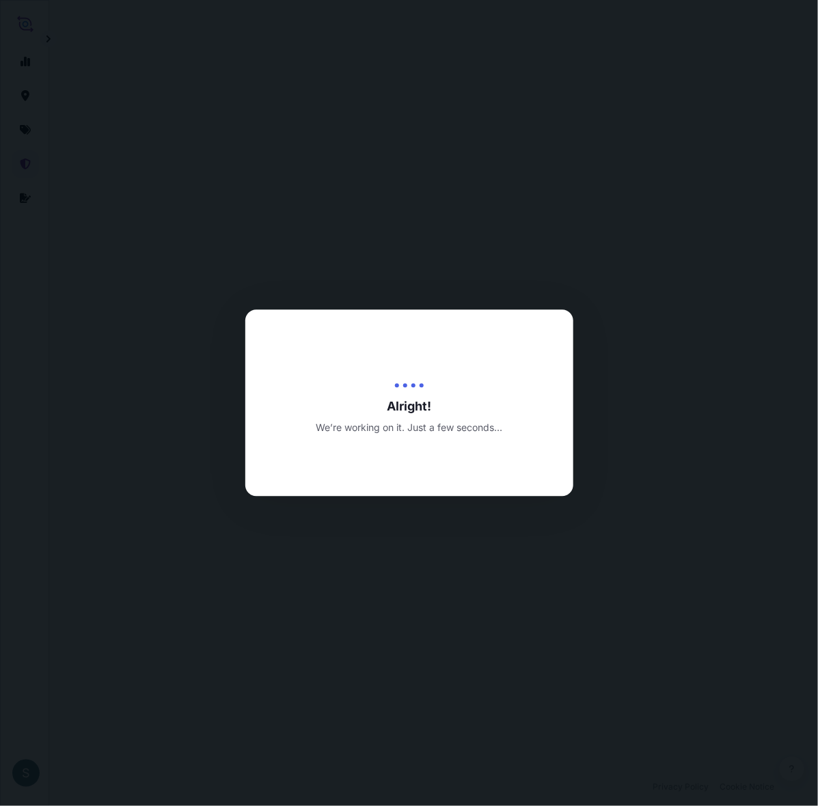
click at [320, 674] on div at bounding box center [409, 403] width 818 height 806
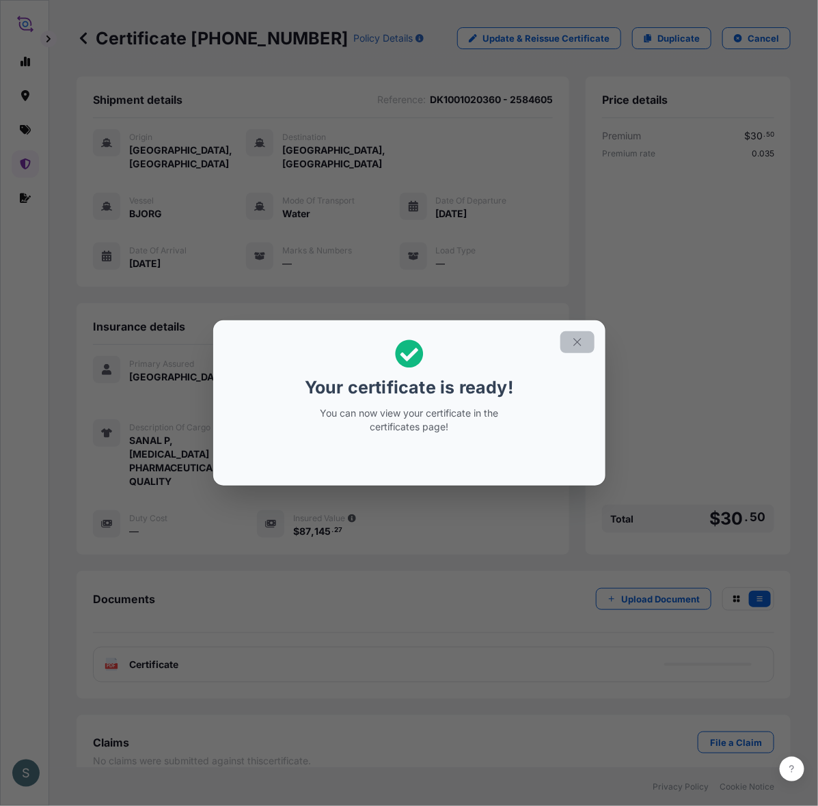
click at [583, 339] on icon "button" at bounding box center [577, 342] width 12 height 12
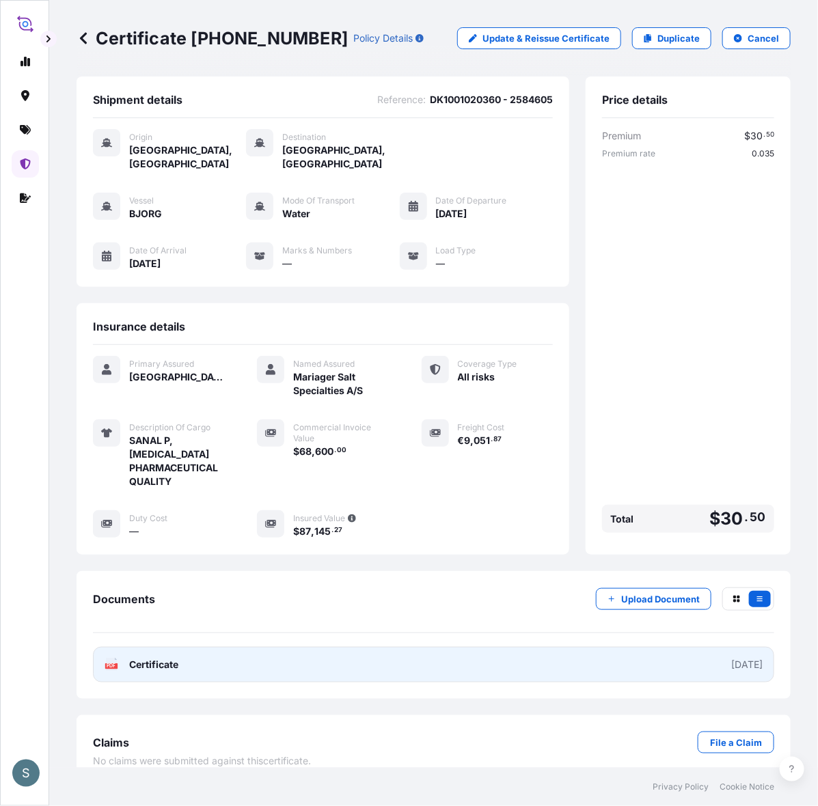
click at [356, 678] on link "PDF Certificate [DATE]" at bounding box center [433, 665] width 681 height 36
